Goal: Task Accomplishment & Management: Manage account settings

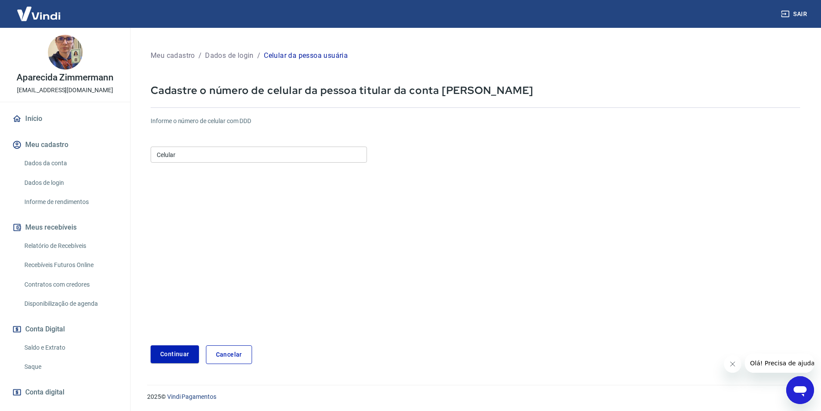
click at [354, 154] on input "Celular" at bounding box center [259, 155] width 216 height 16
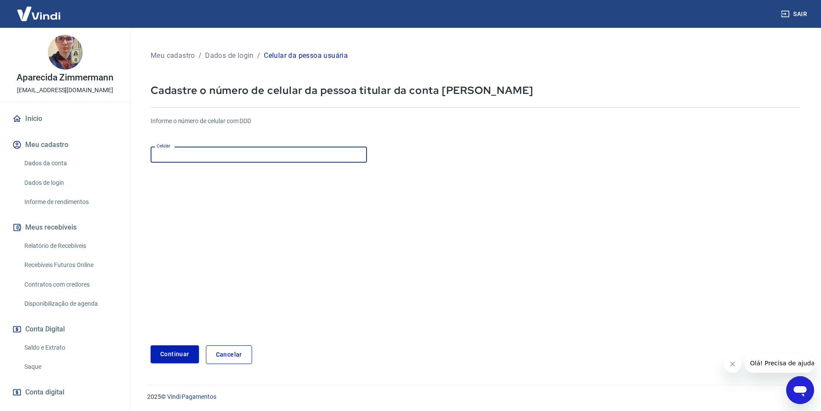
type input "(47) 98808-7236"
click at [175, 353] on button "Continuar" at bounding box center [175, 355] width 48 height 18
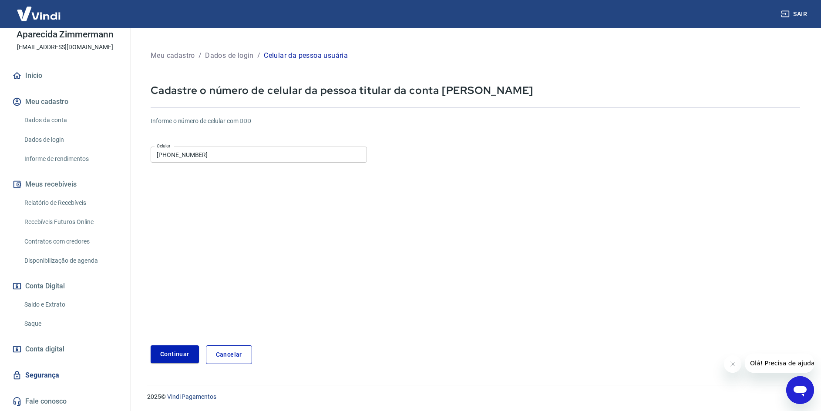
click at [49, 116] on link "Dados da conta" at bounding box center [70, 120] width 99 height 18
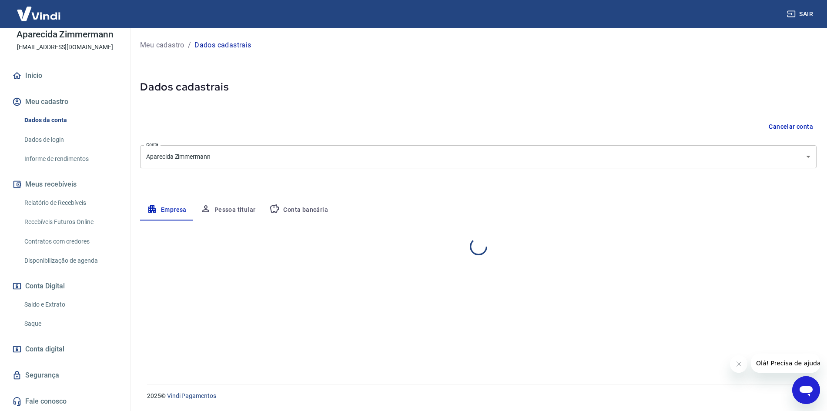
select select "SC"
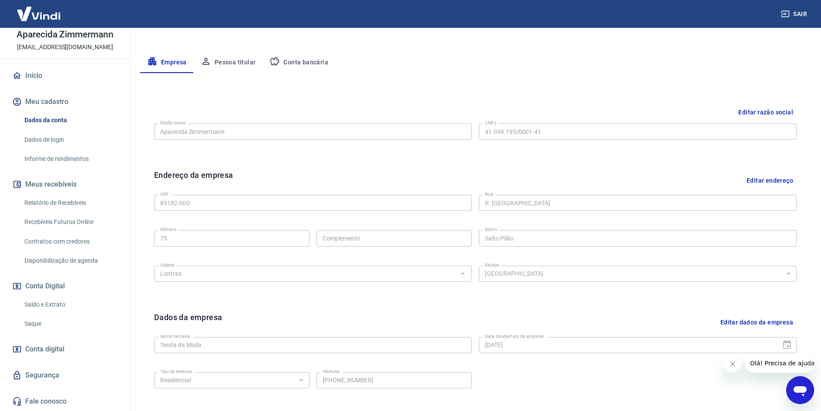
scroll to position [174, 0]
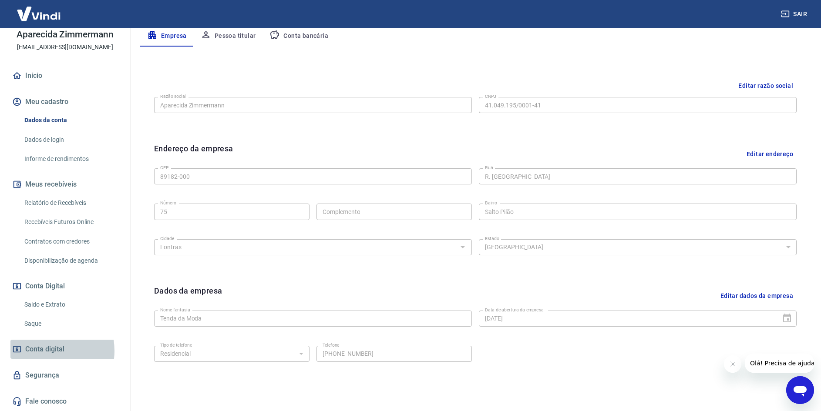
click at [46, 351] on span "Conta digital" at bounding box center [44, 349] width 39 height 12
